Goal: Navigation & Orientation: Find specific page/section

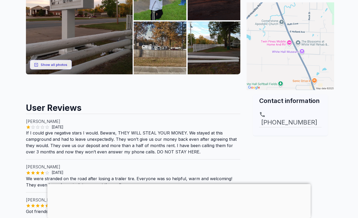
scroll to position [114, 0]
click at [63, 66] on button "Show all photos" at bounding box center [51, 65] width 42 height 10
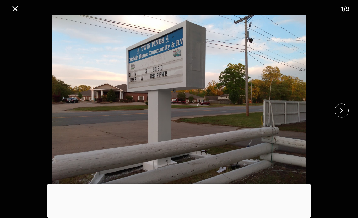
scroll to position [114, 0]
click at [342, 113] on icon "close" at bounding box center [341, 110] width 9 height 9
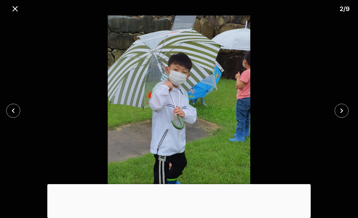
click at [345, 114] on icon "close" at bounding box center [341, 110] width 9 height 9
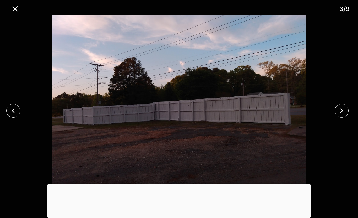
click at [343, 111] on icon "close" at bounding box center [341, 110] width 9 height 9
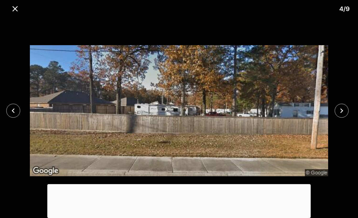
click at [341, 113] on icon "close" at bounding box center [341, 110] width 9 height 9
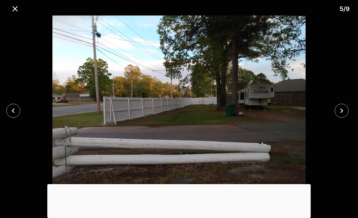
click at [339, 115] on icon "close" at bounding box center [341, 110] width 9 height 9
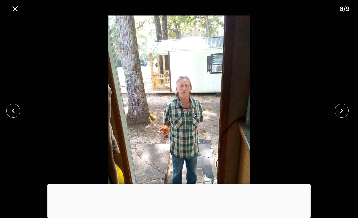
click at [342, 113] on icon "close" at bounding box center [341, 110] width 9 height 9
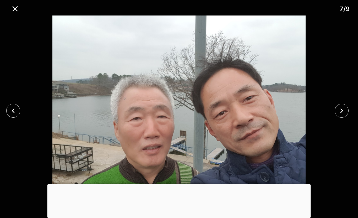
click at [341, 112] on icon "close" at bounding box center [341, 110] width 3 height 5
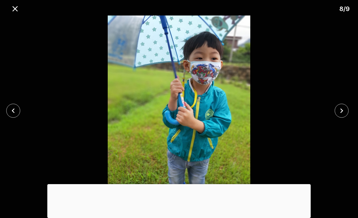
click at [344, 111] on icon "close" at bounding box center [341, 110] width 9 height 9
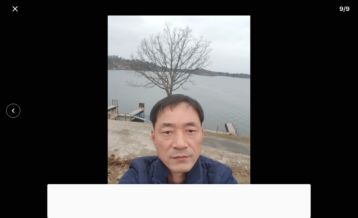
click at [17, 13] on icon "close" at bounding box center [14, 8] width 9 height 9
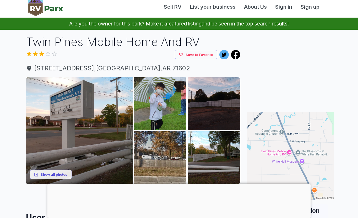
scroll to position [0, 0]
